Goal: Information Seeking & Learning: Learn about a topic

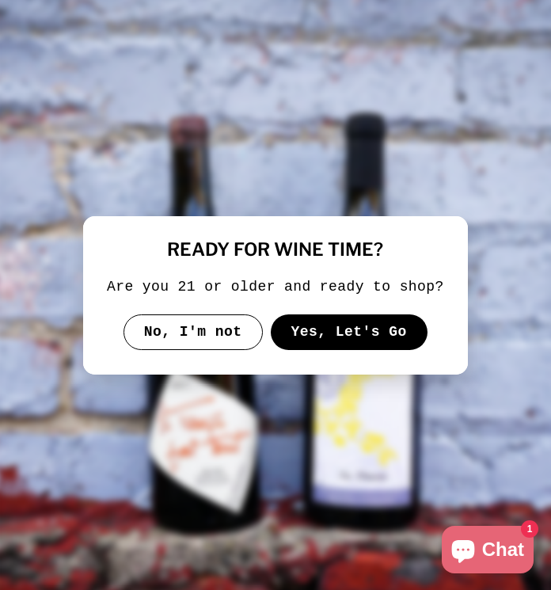
click at [331, 340] on button "Yes, Let's Go" at bounding box center [349, 332] width 157 height 36
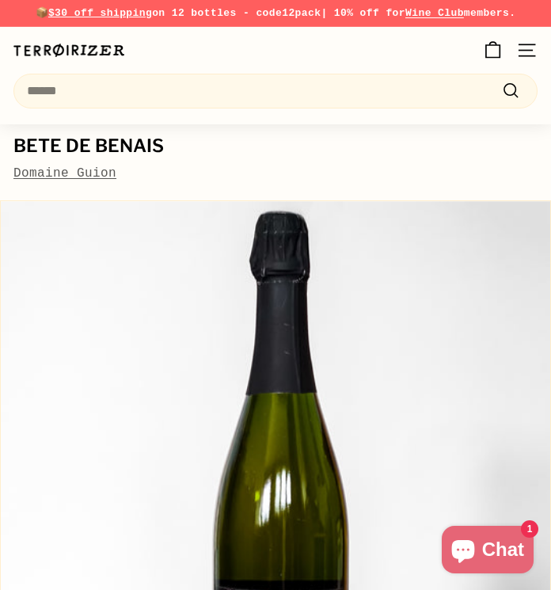
click at [77, 173] on link "Domaine Guion" at bounding box center [64, 173] width 103 height 14
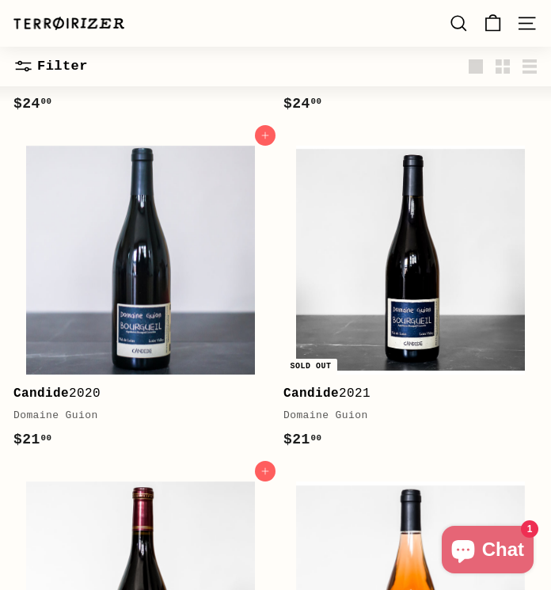
scroll to position [498, 0]
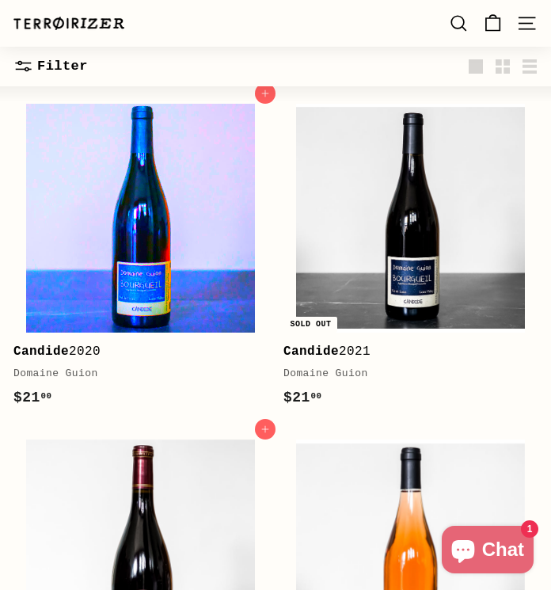
click at [135, 240] on img at bounding box center [140, 218] width 229 height 229
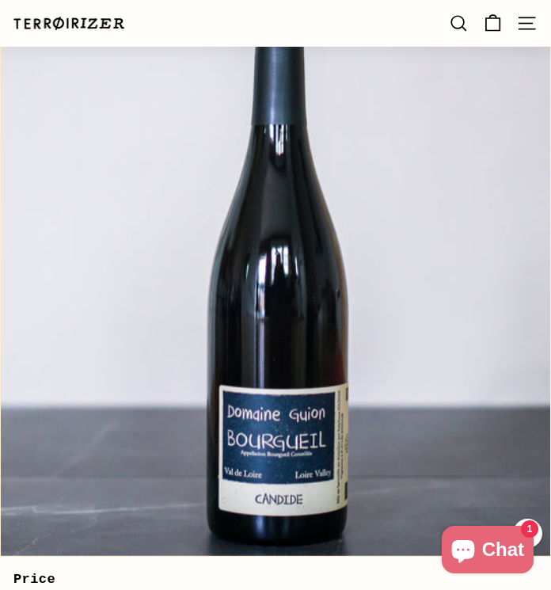
scroll to position [191, 0]
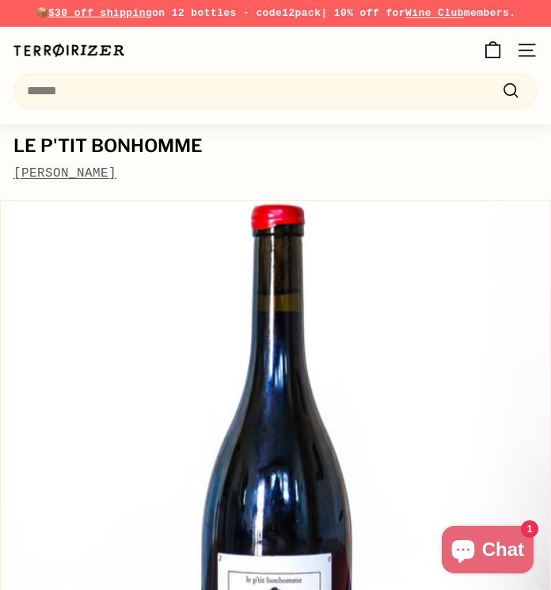
click at [78, 174] on link "[PERSON_NAME]" at bounding box center [64, 173] width 103 height 14
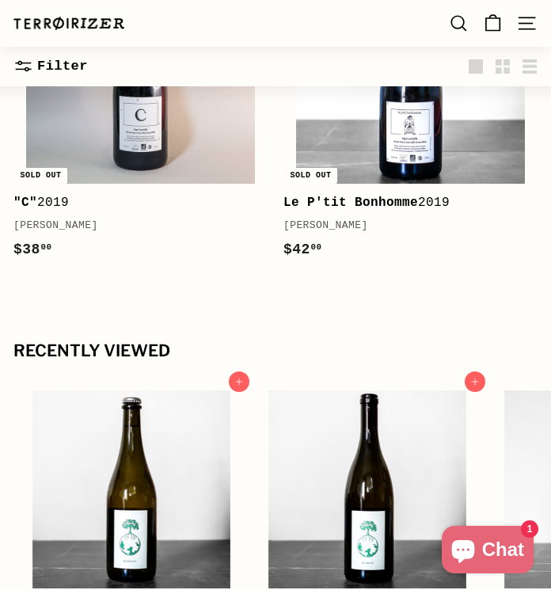
scroll to position [177, 0]
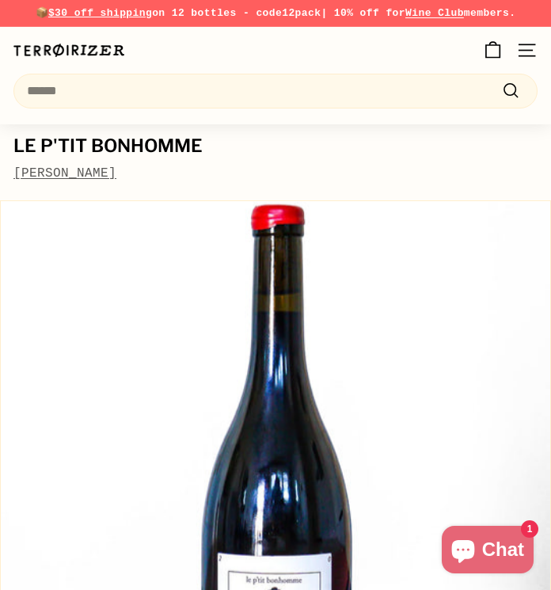
click at [80, 179] on link "[PERSON_NAME]" at bounding box center [64, 173] width 103 height 14
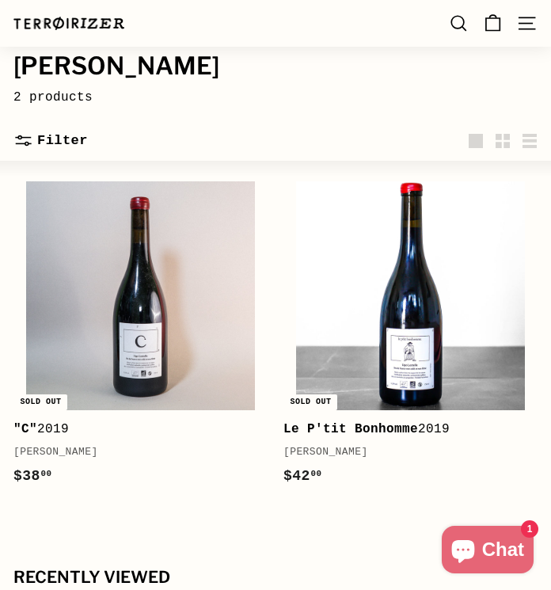
scroll to position [156, 0]
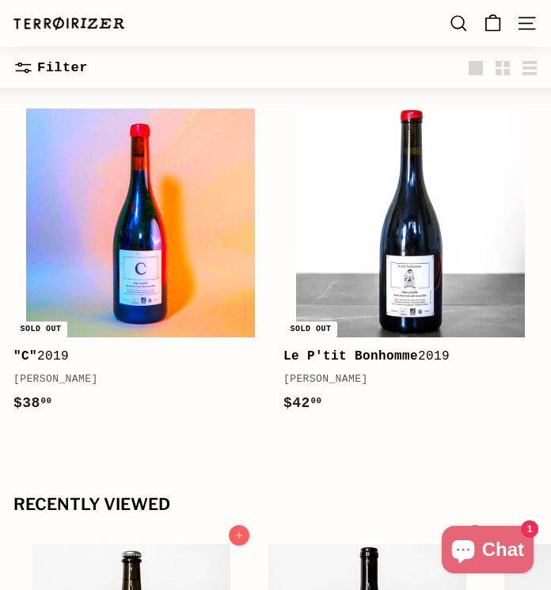
click at [175, 266] on img at bounding box center [140, 223] width 229 height 229
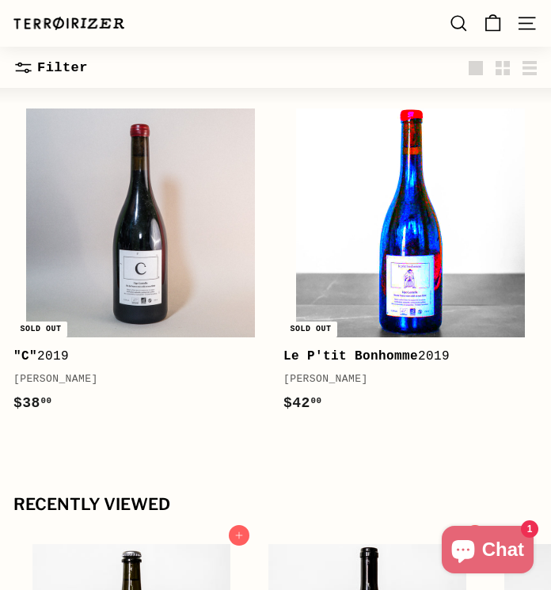
click at [418, 229] on img at bounding box center [410, 223] width 229 height 229
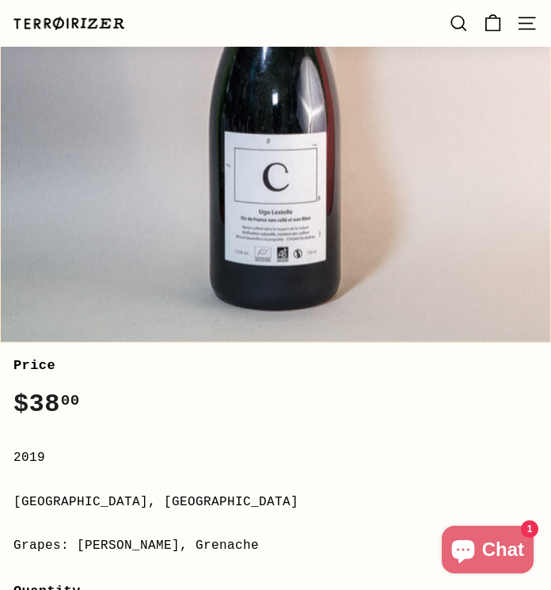
scroll to position [341, 0]
